Goal: Transaction & Acquisition: Purchase product/service

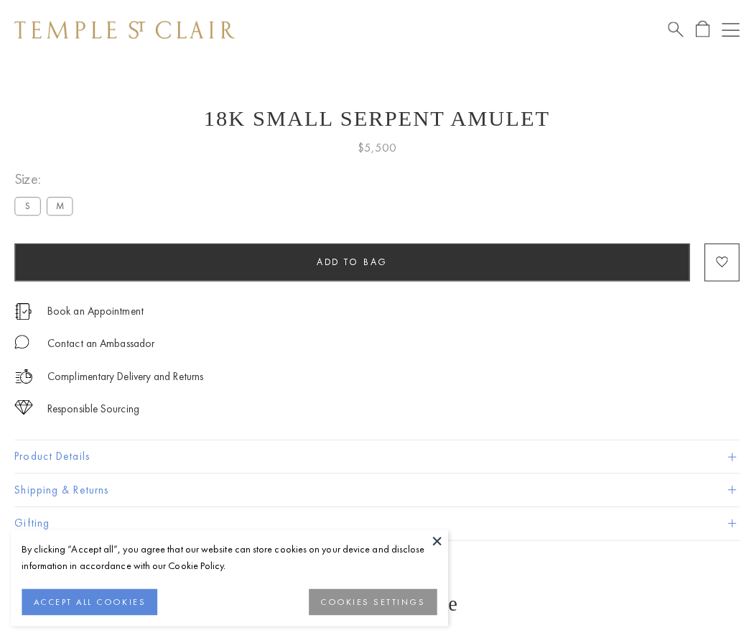
scroll to position [57, 0]
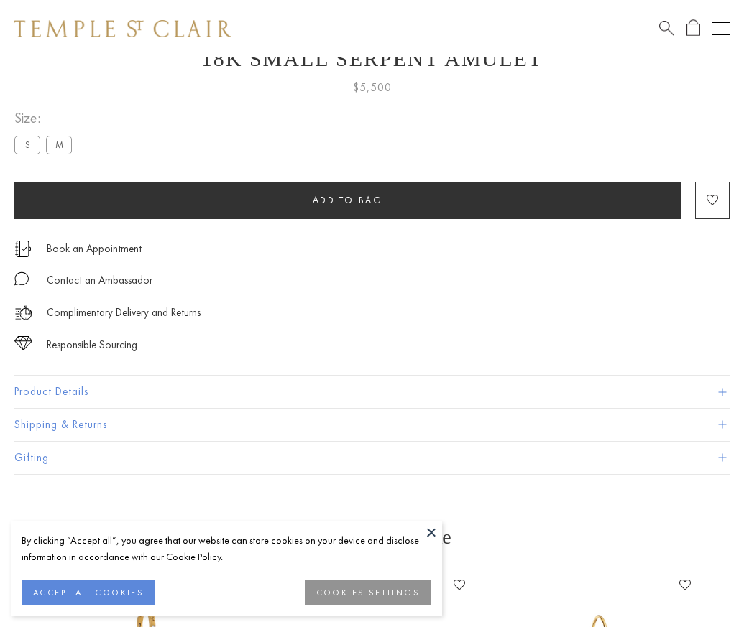
click at [347, 200] on span "Add to bag" at bounding box center [348, 200] width 70 height 12
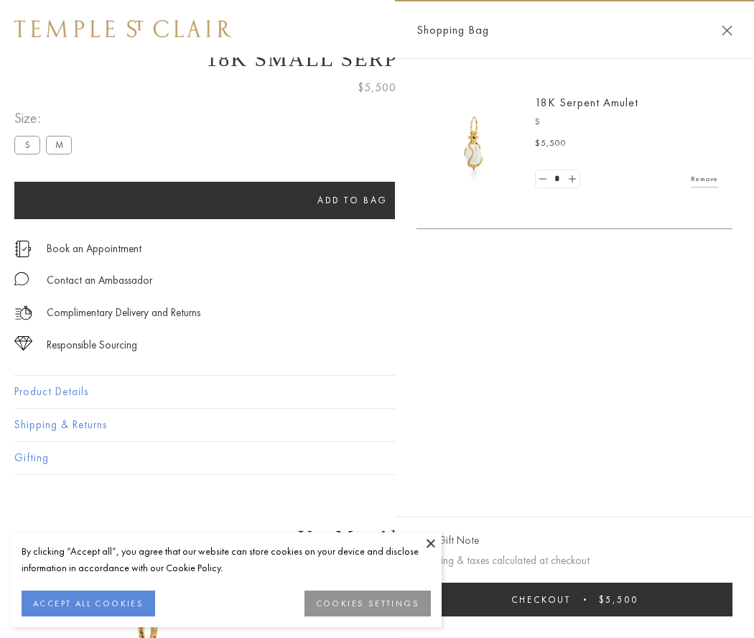
click at [571, 599] on span "Checkout" at bounding box center [542, 599] width 60 height 12
